Goal: Task Accomplishment & Management: Complete application form

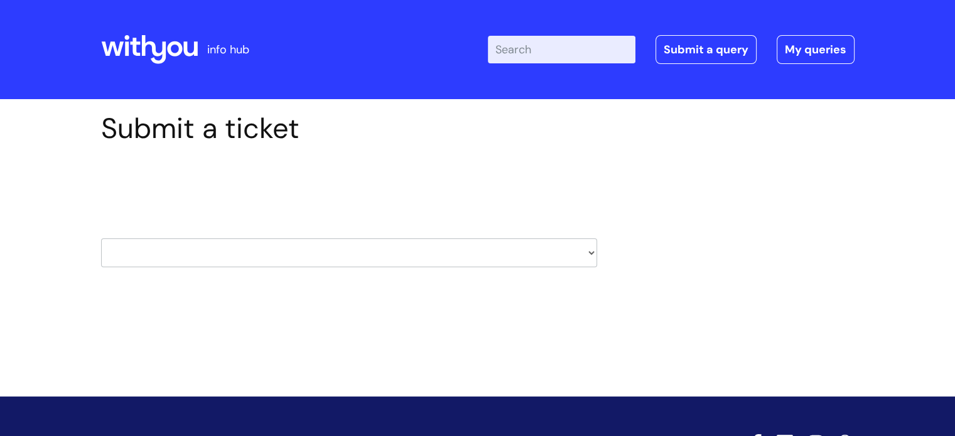
click at [586, 252] on select "HR / People IT and Support Clinical Drug Alerts Finance Accounts Data Support T…" at bounding box center [349, 253] width 496 height 29
select select "payroll"
click at [101, 239] on select "HR / People IT and Support Clinical Drug Alerts Finance Accounts Data Support T…" at bounding box center [349, 253] width 496 height 29
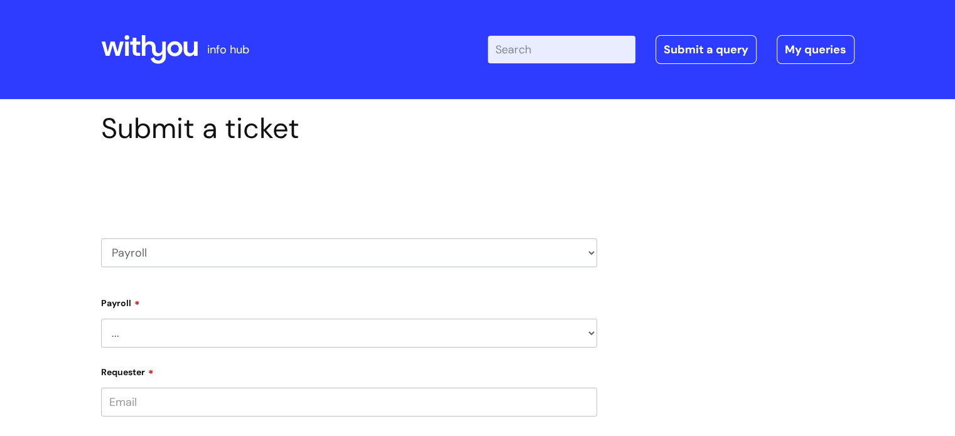
click at [590, 334] on select "... New Hires bank details/starter checklist forms Payroll queries Receiving in…" at bounding box center [349, 333] width 496 height 29
select select "Payroll queries"
click at [101, 319] on select "... New Hires bank details/starter checklist forms Payroll queries Receiving in…" at bounding box center [349, 333] width 496 height 29
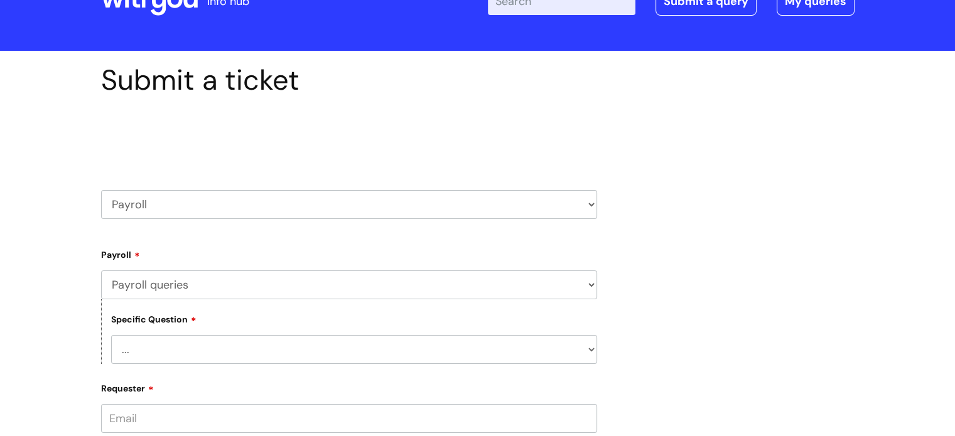
scroll to position [126, 0]
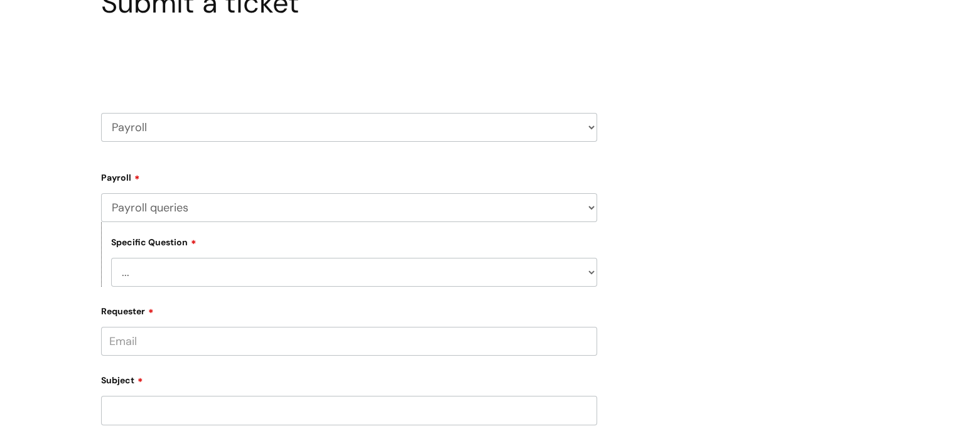
click at [589, 273] on select "... Changes queries Timesheet queries Salary and absence queries" at bounding box center [354, 272] width 486 height 29
select select "Changes queries"
click at [111, 258] on select "... Changes queries Timesheet queries Salary and absence queries" at bounding box center [354, 272] width 486 height 29
click at [148, 337] on input "Requester" at bounding box center [349, 341] width 496 height 29
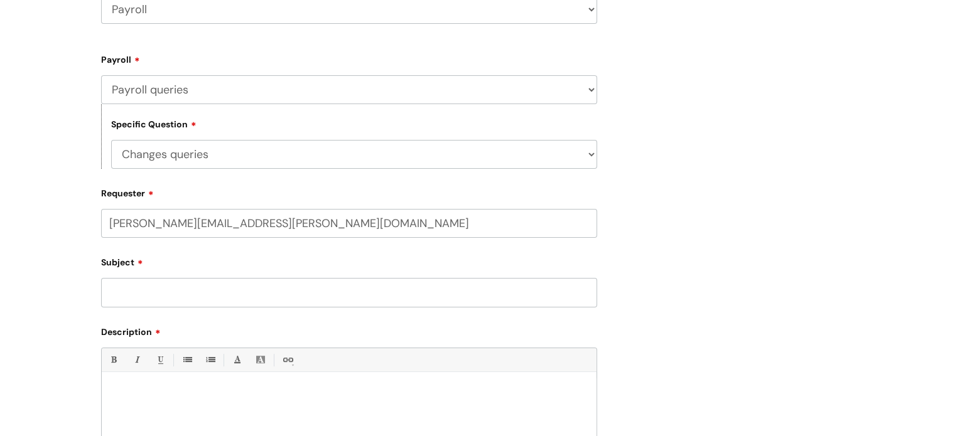
scroll to position [251, 0]
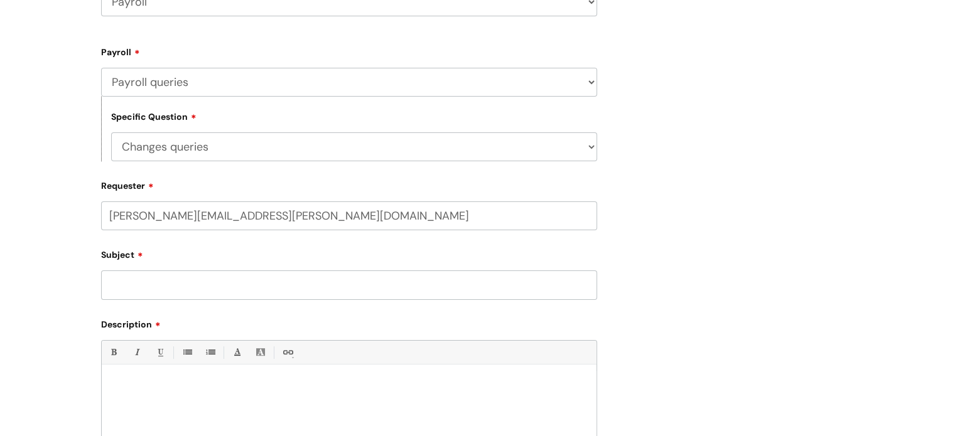
type input "suzanne.bradburn@wearewithyou.org.uk"
drag, startPoint x: 158, startPoint y: 289, endPoint x: 242, endPoint y: 301, distance: 84.9
click at [158, 289] on input "Subject" at bounding box center [349, 285] width 496 height 29
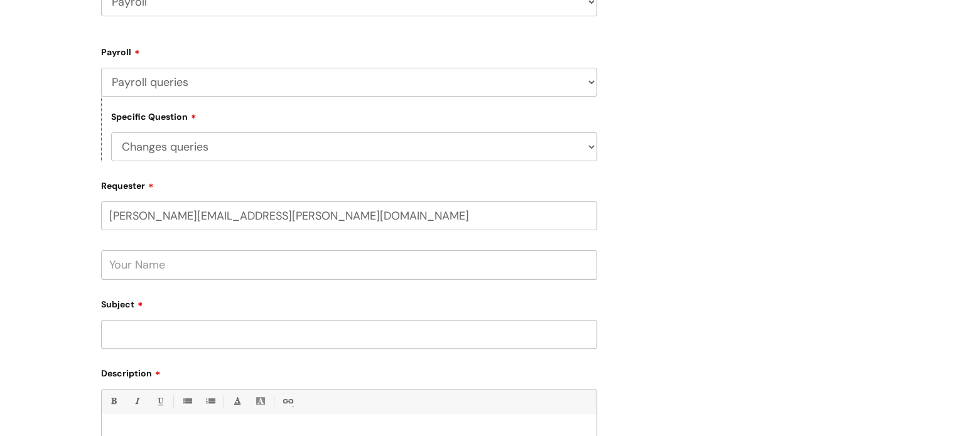
click at [136, 266] on input "text" at bounding box center [349, 264] width 496 height 29
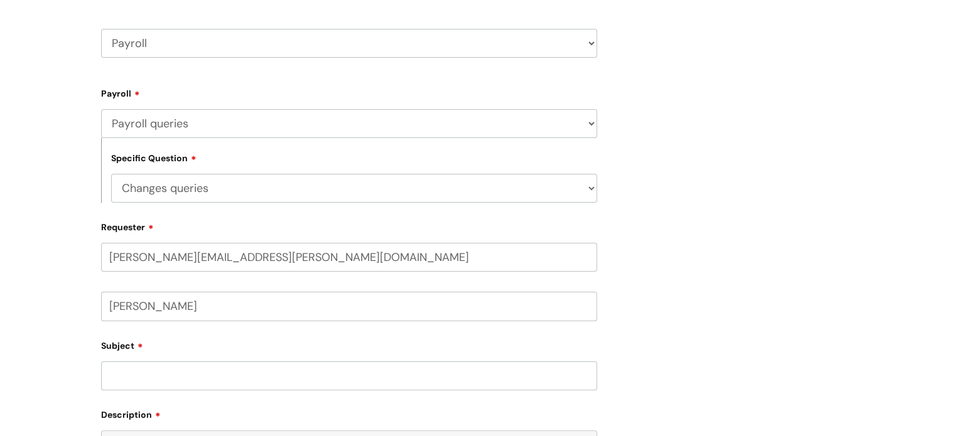
scroll to position [188, 0]
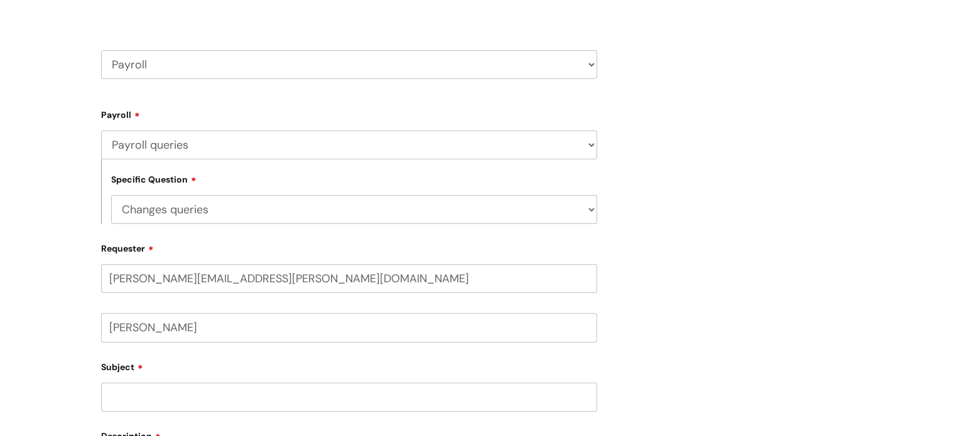
type input "suzanne bradburn"
click at [133, 390] on input "Subject" at bounding box center [349, 397] width 496 height 29
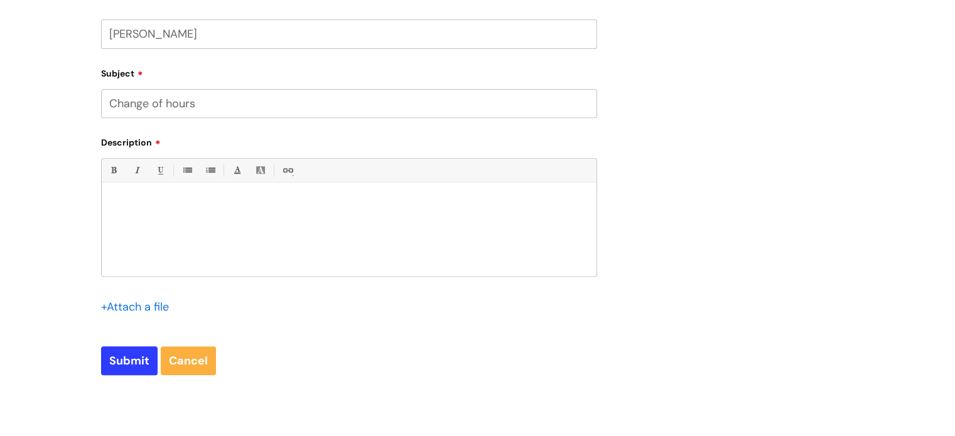
type input "Change of hours"
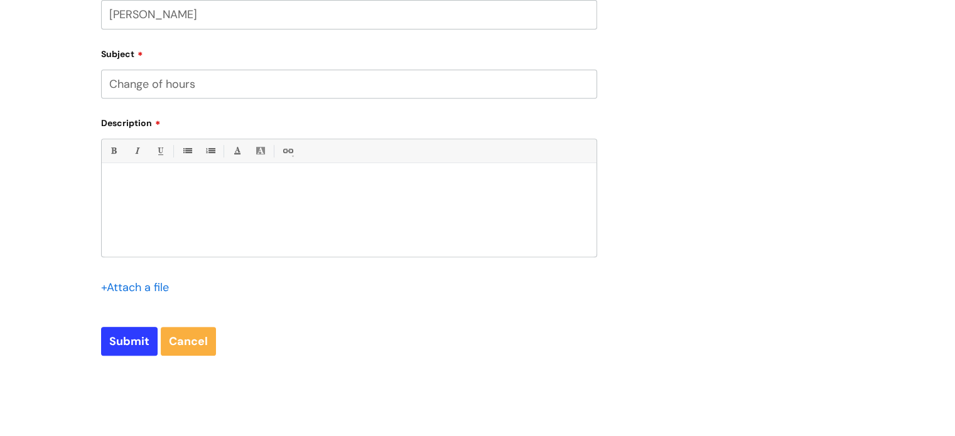
click at [136, 256] on div "Bold (Ctrl-B) Italic (Ctrl-I) Underline(Ctrl-U) • Unordered List (Ctrl-Shift-7)…" at bounding box center [349, 198] width 496 height 118
click at [535, 188] on p "Hi just a quick check to see whether my extra hour is now on my pay slip - hour…" at bounding box center [349, 184] width 476 height 11
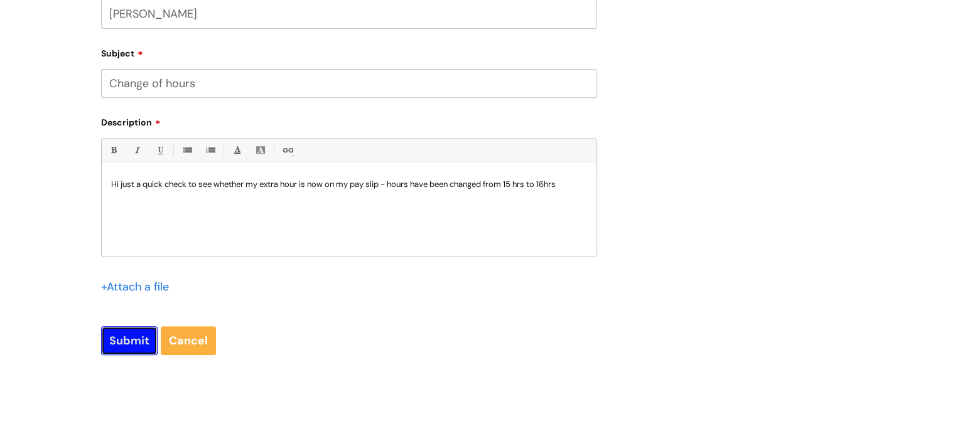
click at [136, 338] on input "Submit" at bounding box center [129, 340] width 56 height 29
type input "Please Wait..."
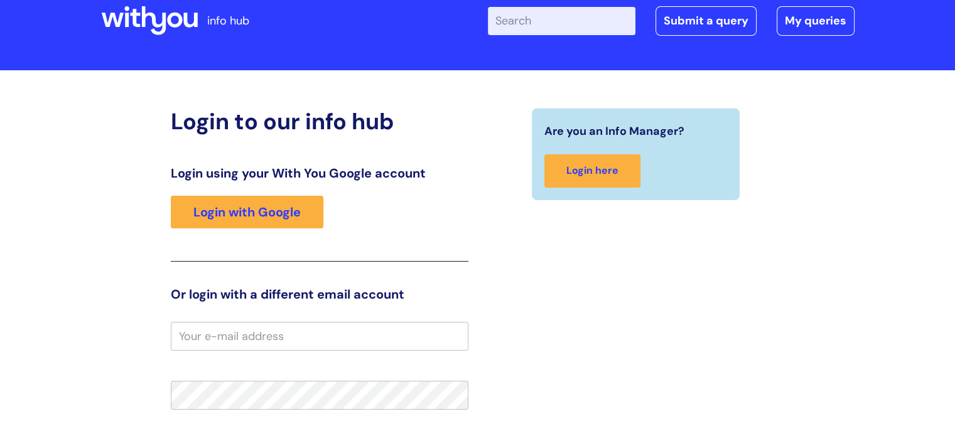
scroll to position [52, 0]
